Goal: Information Seeking & Learning: Learn about a topic

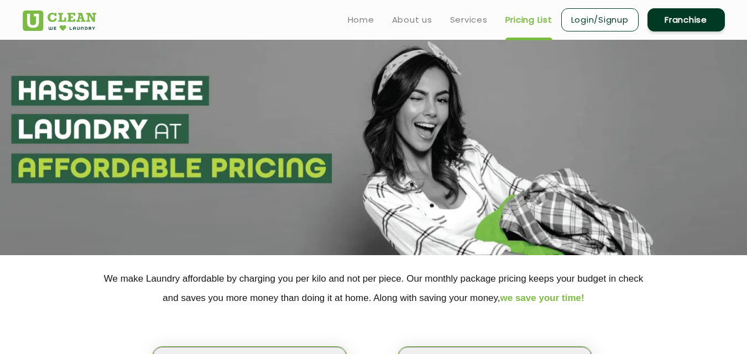
scroll to position [276, 0]
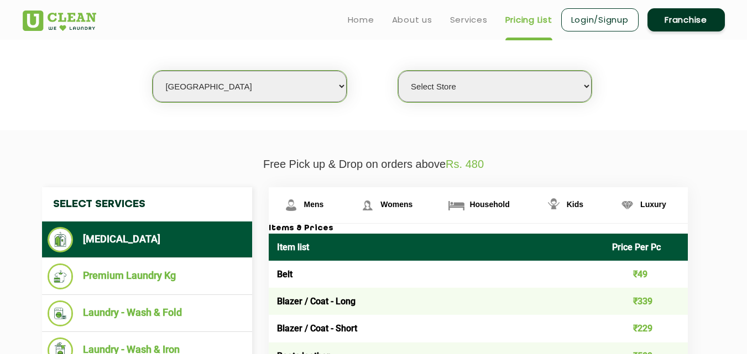
click at [216, 91] on select "Select city [GEOGRAPHIC_DATA] [GEOGRAPHIC_DATA] [GEOGRAPHIC_DATA] [GEOGRAPHIC_D…" at bounding box center [249, 87] width 193 height 32
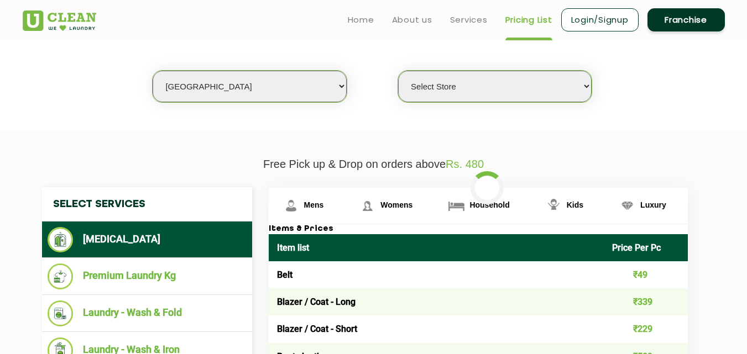
click at [218, 76] on select "Select city [GEOGRAPHIC_DATA] [GEOGRAPHIC_DATA] [GEOGRAPHIC_DATA] [GEOGRAPHIC_D…" at bounding box center [249, 87] width 193 height 32
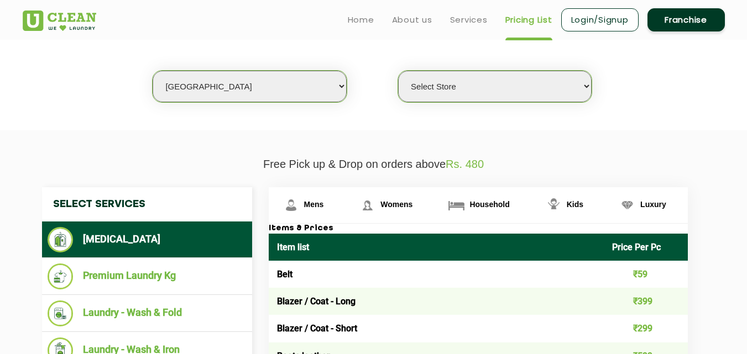
select select "11"
select select "0"
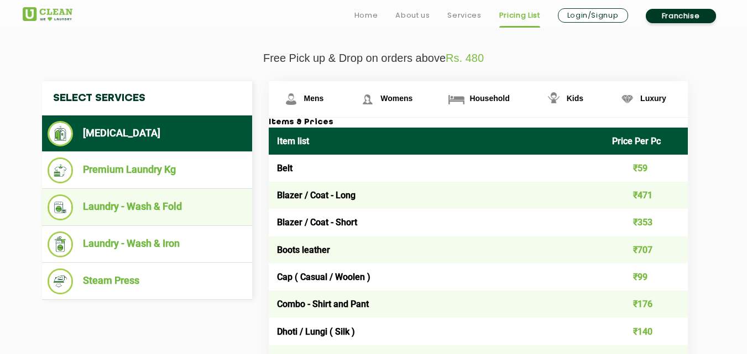
scroll to position [387, 0]
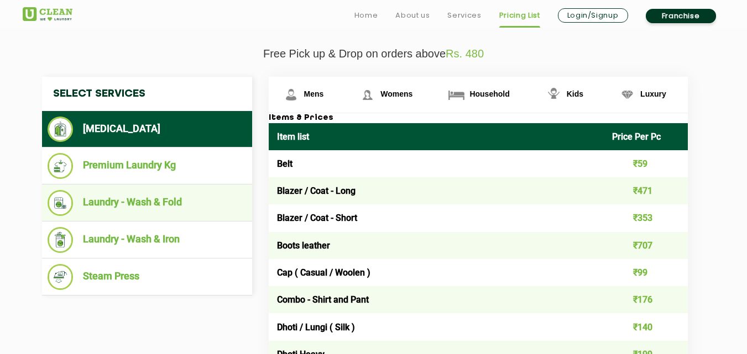
click at [158, 201] on li "Laundry - Wash & Fold" at bounding box center [147, 203] width 199 height 26
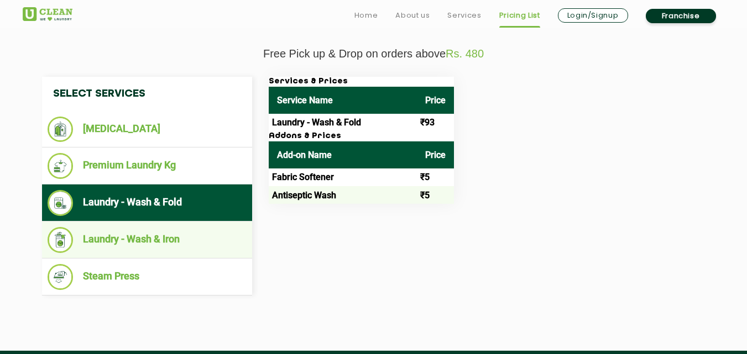
click at [151, 246] on li "Laundry - Wash & Iron" at bounding box center [147, 240] width 199 height 26
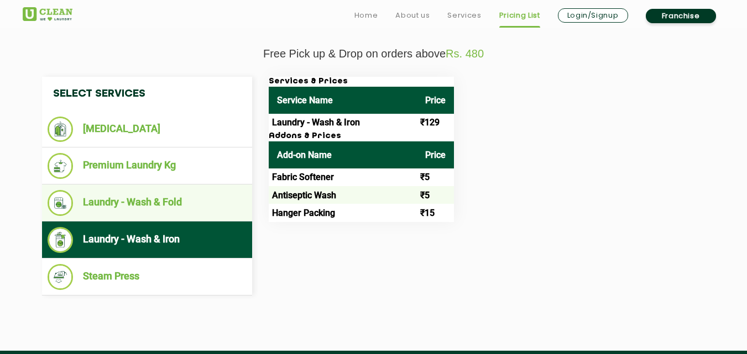
click at [145, 208] on li "Laundry - Wash & Fold" at bounding box center [147, 203] width 199 height 26
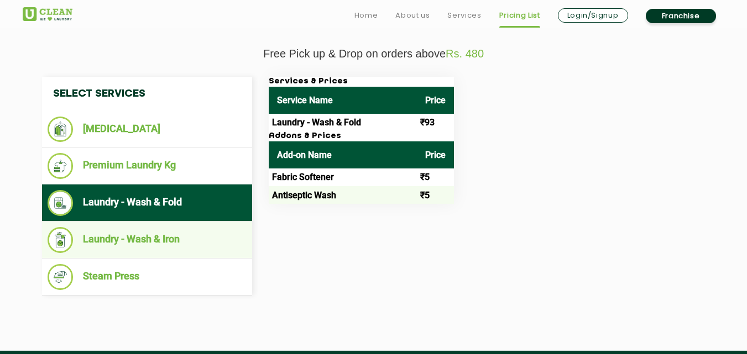
click at [144, 238] on li "Laundry - Wash & Iron" at bounding box center [147, 240] width 199 height 26
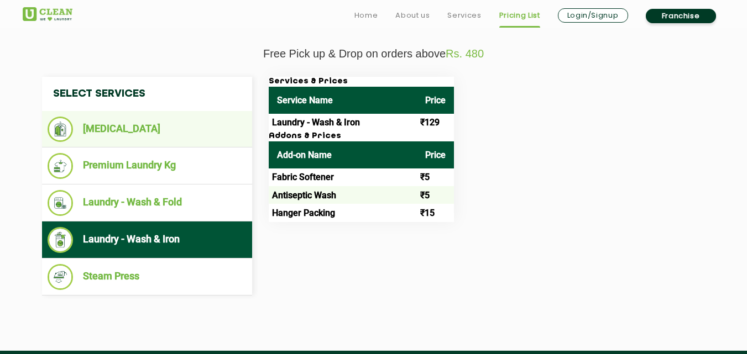
click at [144, 124] on li "[MEDICAL_DATA]" at bounding box center [147, 129] width 199 height 25
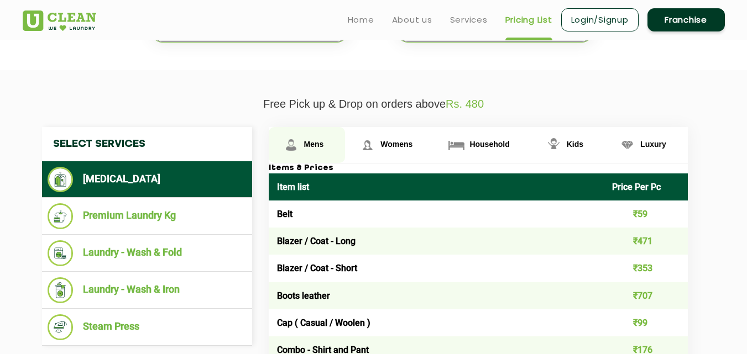
scroll to position [276, 0]
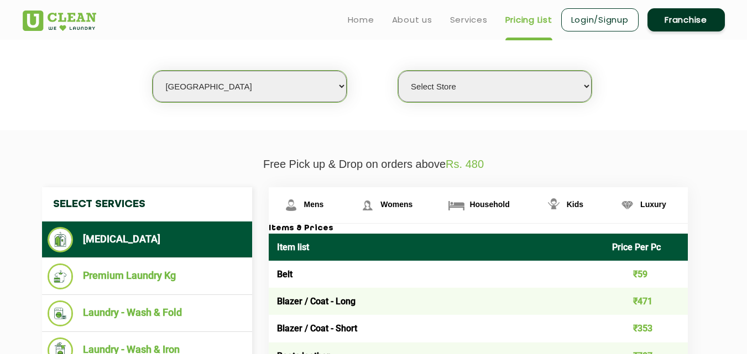
click at [527, 24] on link "Pricing List" at bounding box center [528, 19] width 47 height 13
click at [213, 90] on select "Select city [GEOGRAPHIC_DATA] [GEOGRAPHIC_DATA] [GEOGRAPHIC_DATA] [GEOGRAPHIC_D…" at bounding box center [249, 87] width 193 height 32
select select "8"
click at [153, 71] on select "Select city [GEOGRAPHIC_DATA] [GEOGRAPHIC_DATA] [GEOGRAPHIC_DATA] [GEOGRAPHIC_D…" at bounding box center [249, 87] width 193 height 32
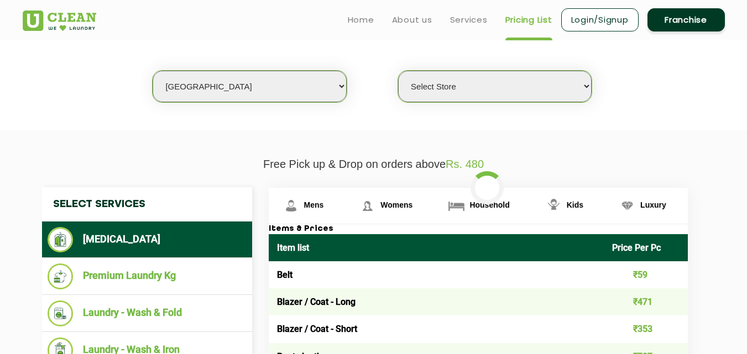
select select "0"
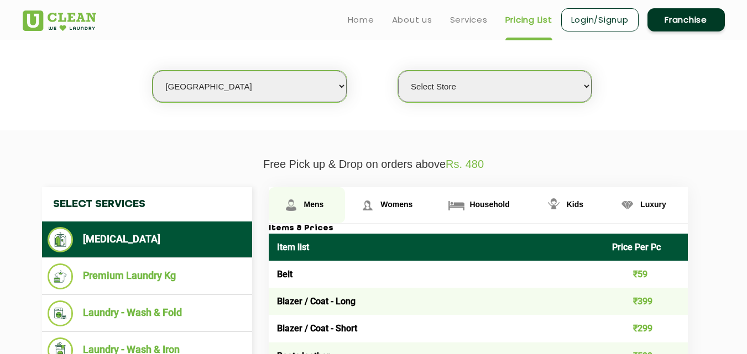
click at [313, 195] on link "Mens" at bounding box center [307, 205] width 77 height 36
click at [311, 204] on span "Mens" at bounding box center [314, 204] width 20 height 9
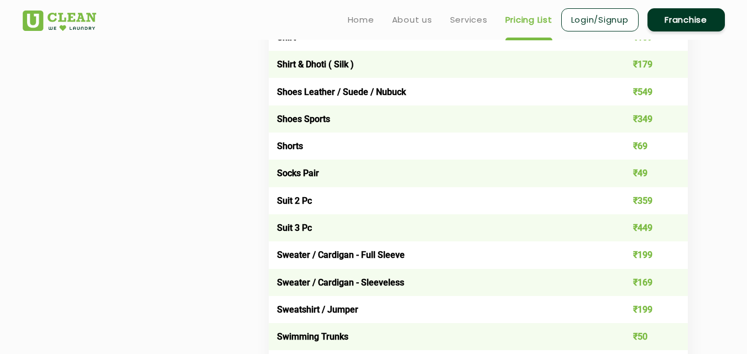
scroll to position [1603, 0]
